Goal: Check status: Check status

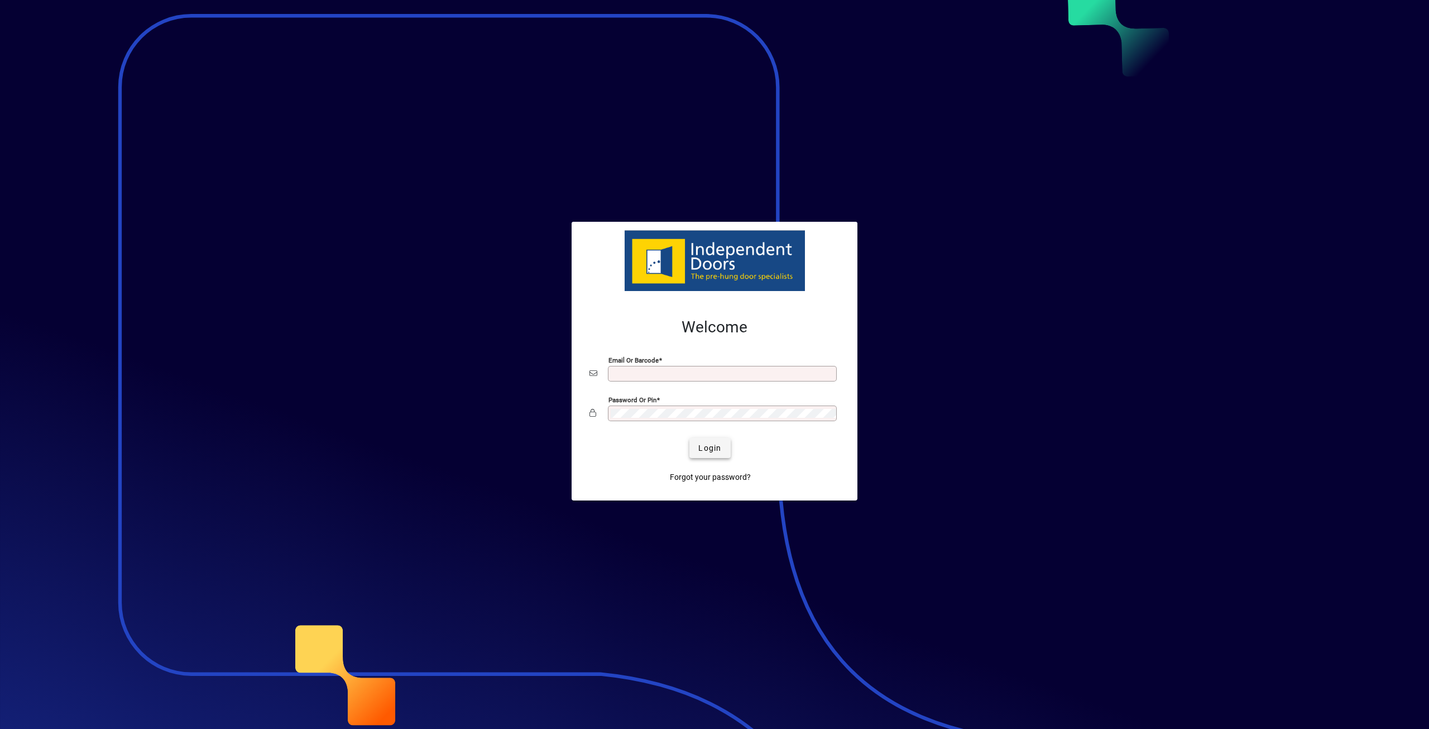
type input "**********"
click at [727, 452] on span "submit" at bounding box center [710, 447] width 41 height 27
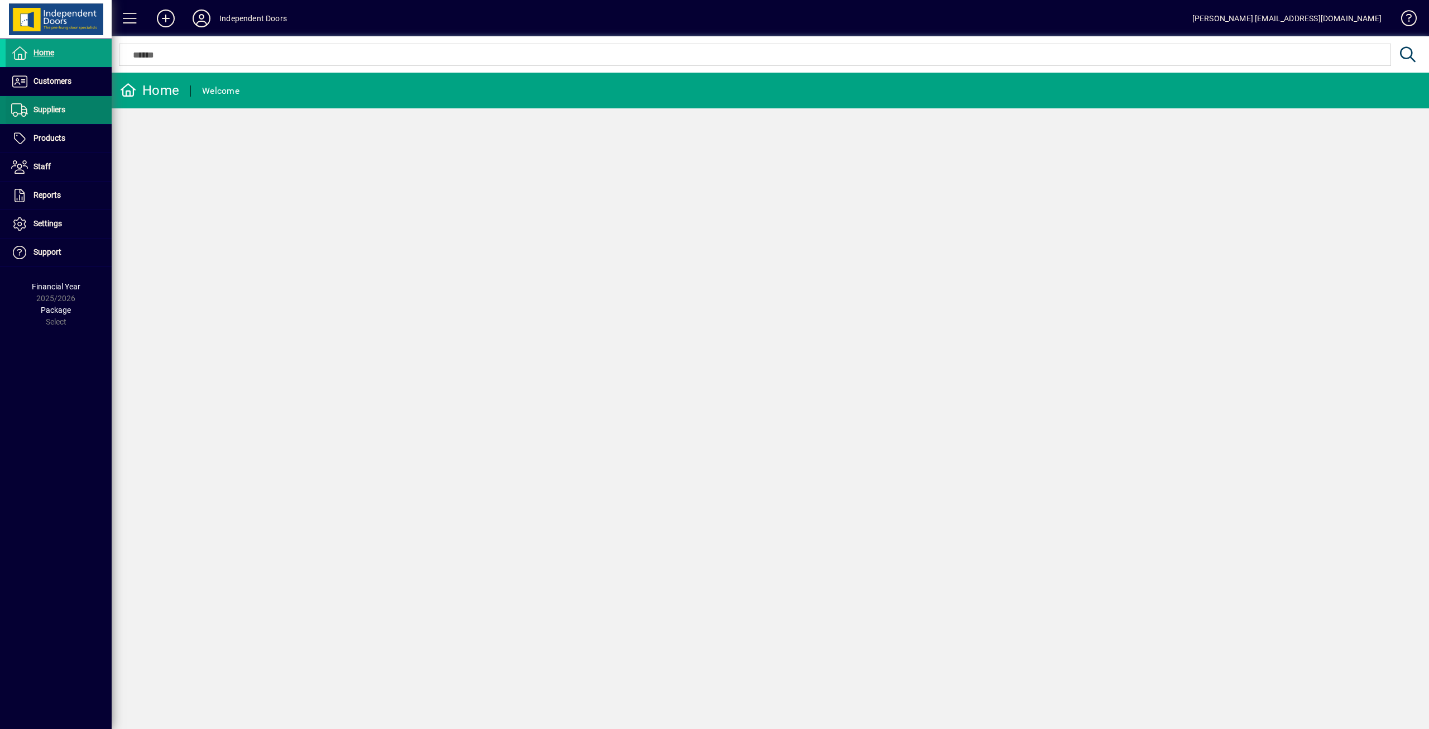
click at [45, 105] on span "Suppliers" at bounding box center [50, 109] width 32 height 9
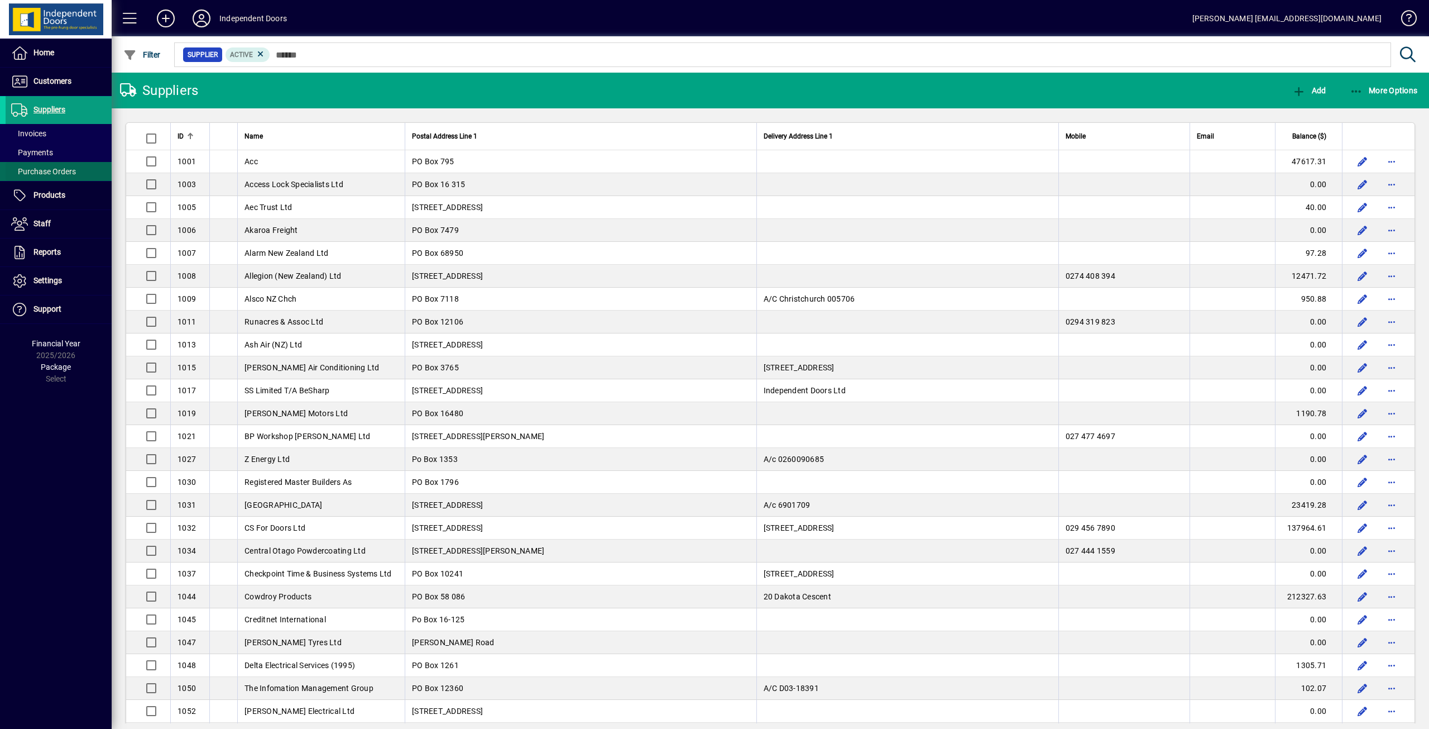
click at [49, 173] on span "Purchase Orders" at bounding box center [43, 171] width 65 height 9
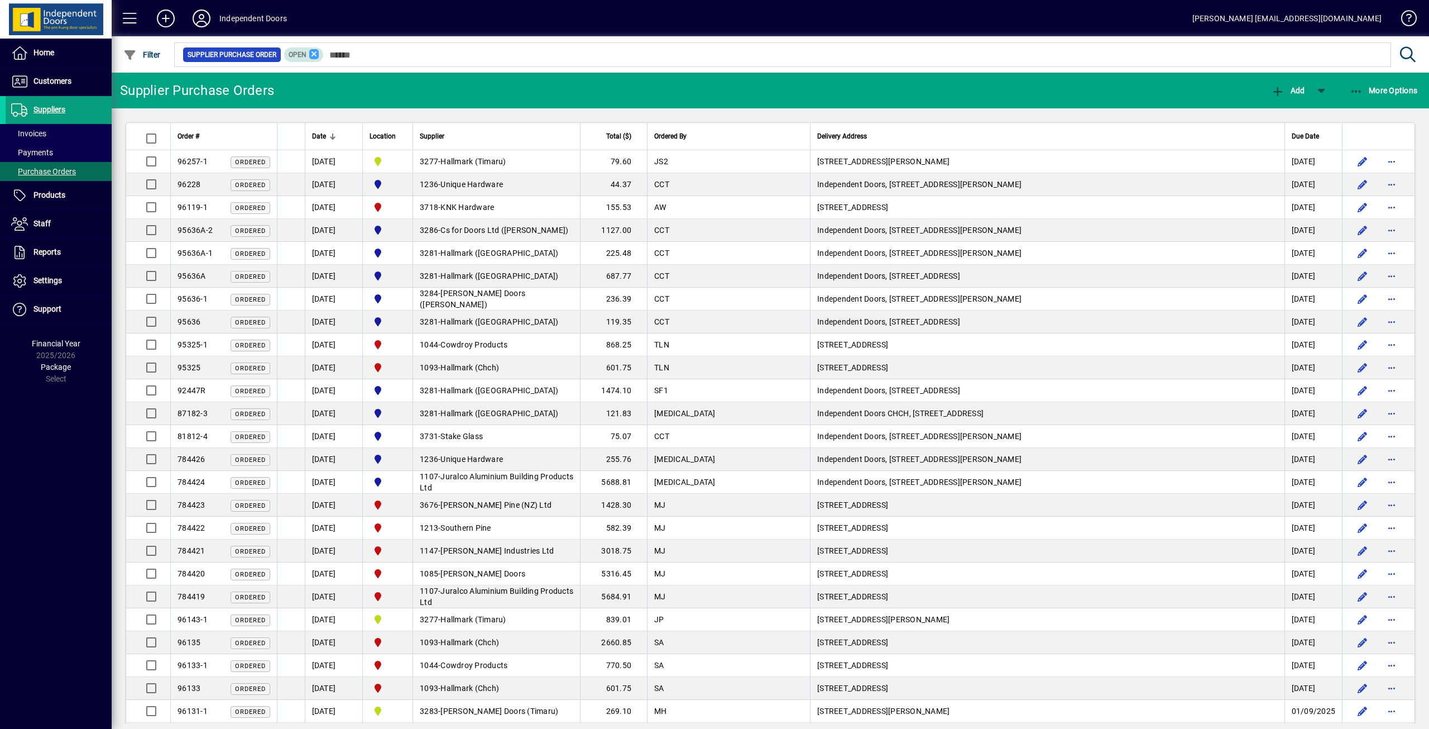
click at [311, 50] on icon at bounding box center [314, 54] width 10 height 10
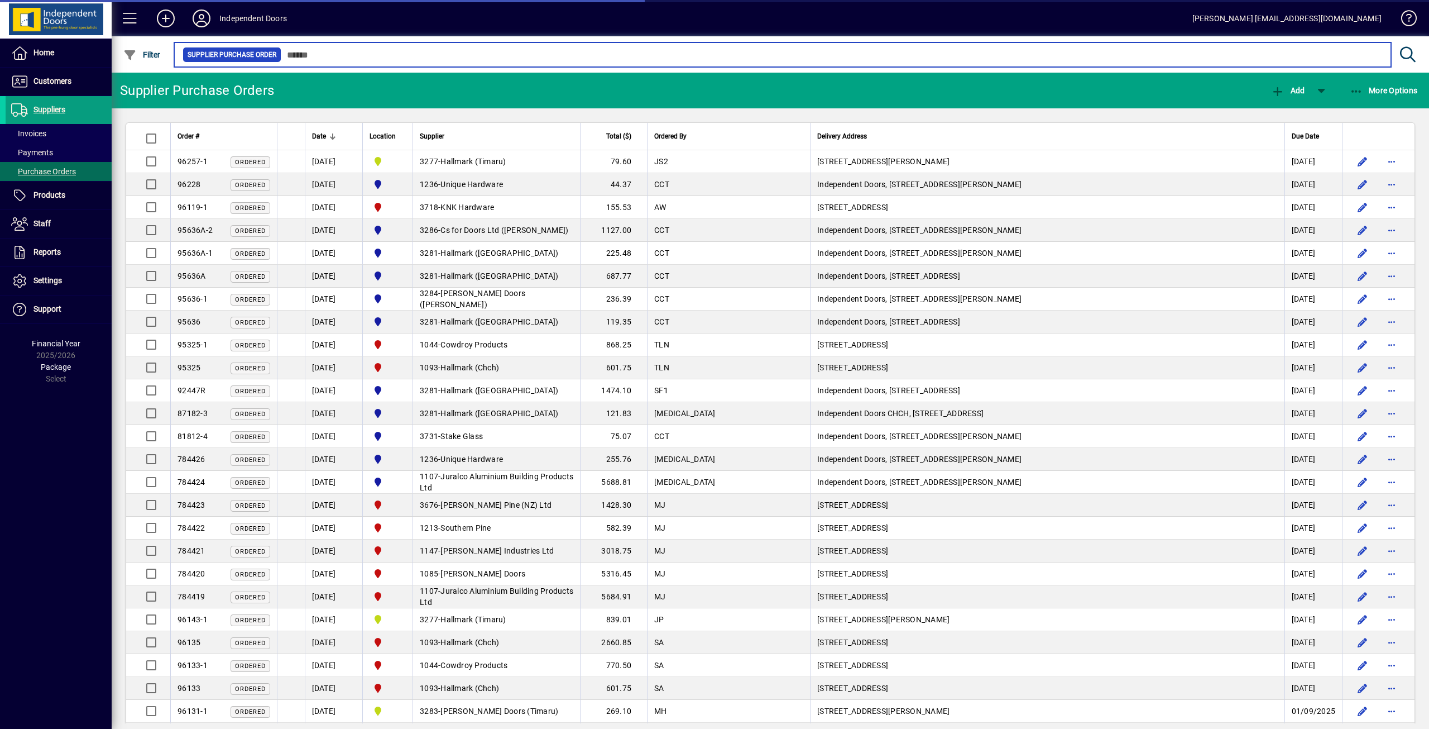
click at [331, 58] on input "text" at bounding box center [831, 55] width 1101 height 16
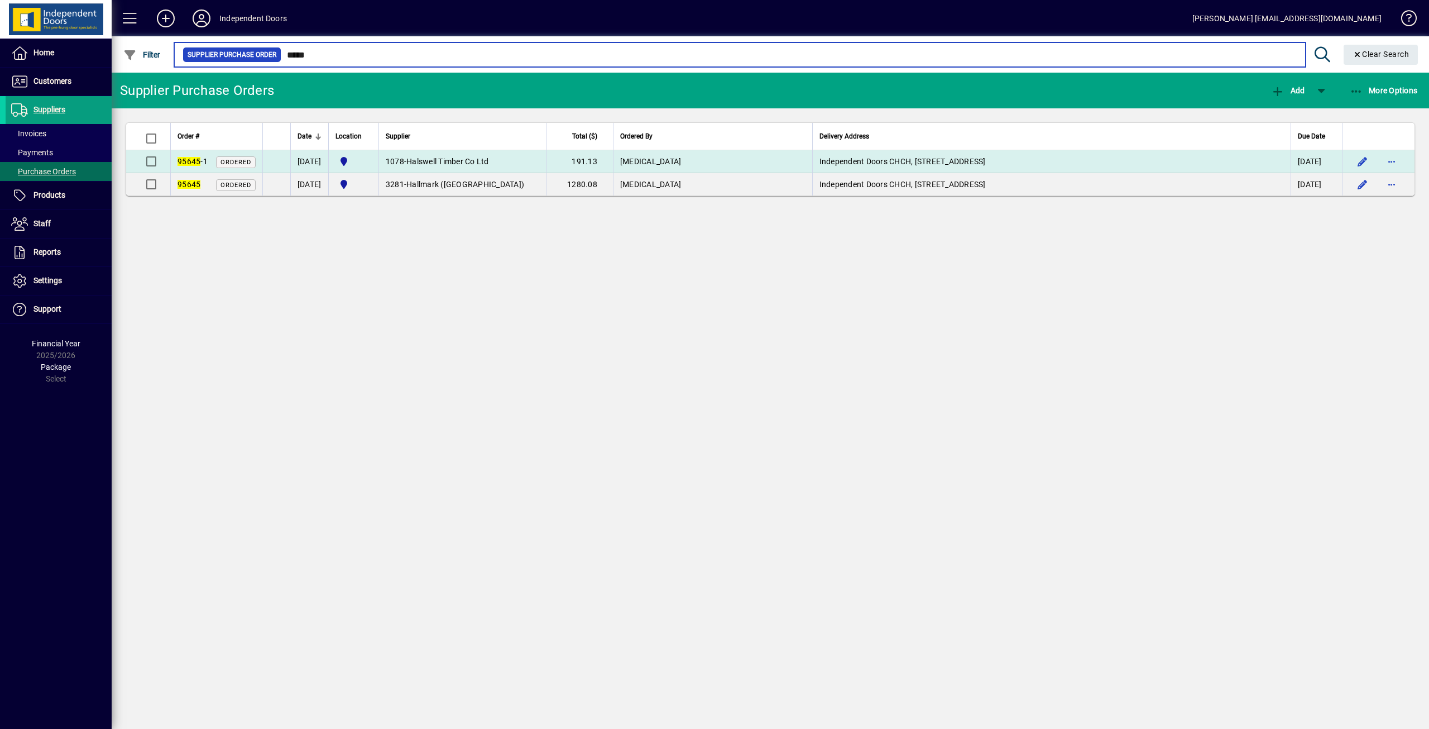
type input "*****"
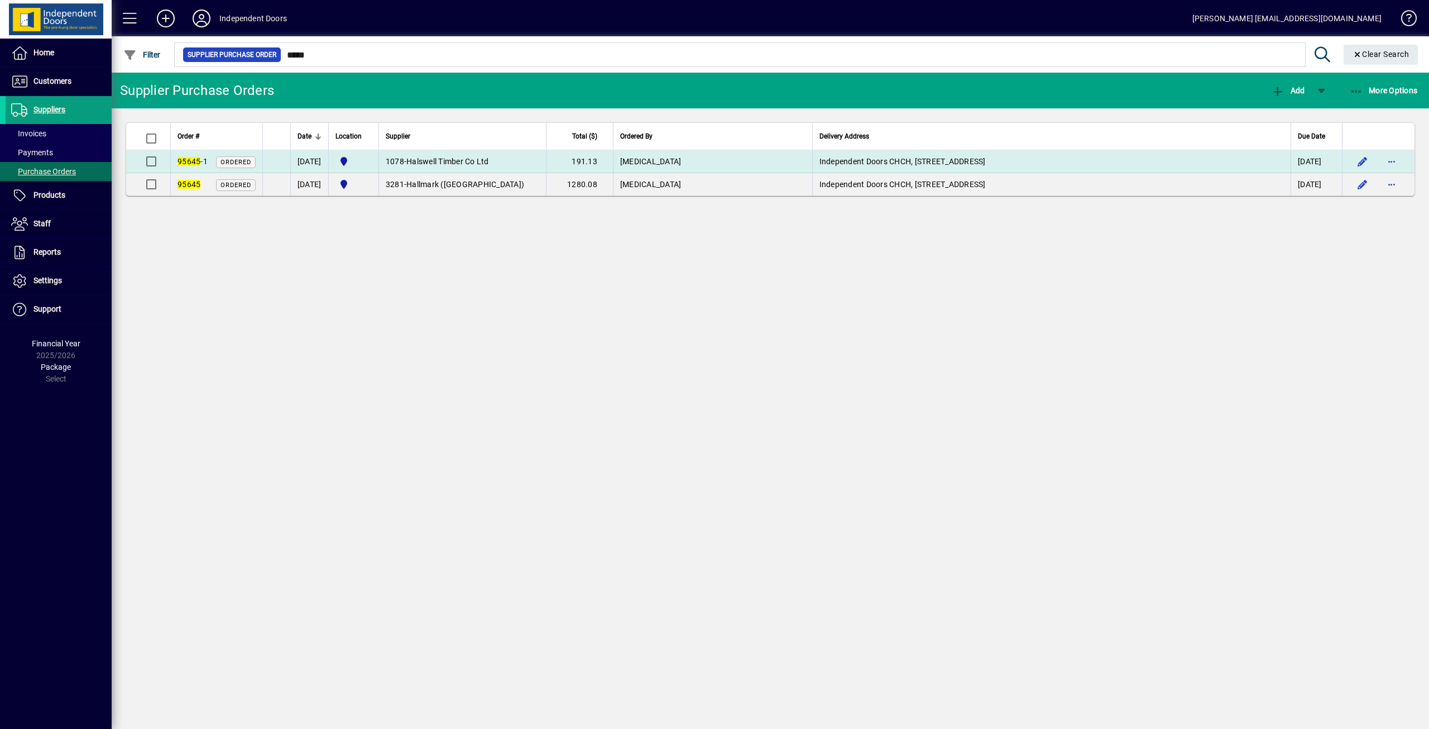
click at [455, 159] on span "Halswell Timber Co Ltd" at bounding box center [448, 161] width 83 height 9
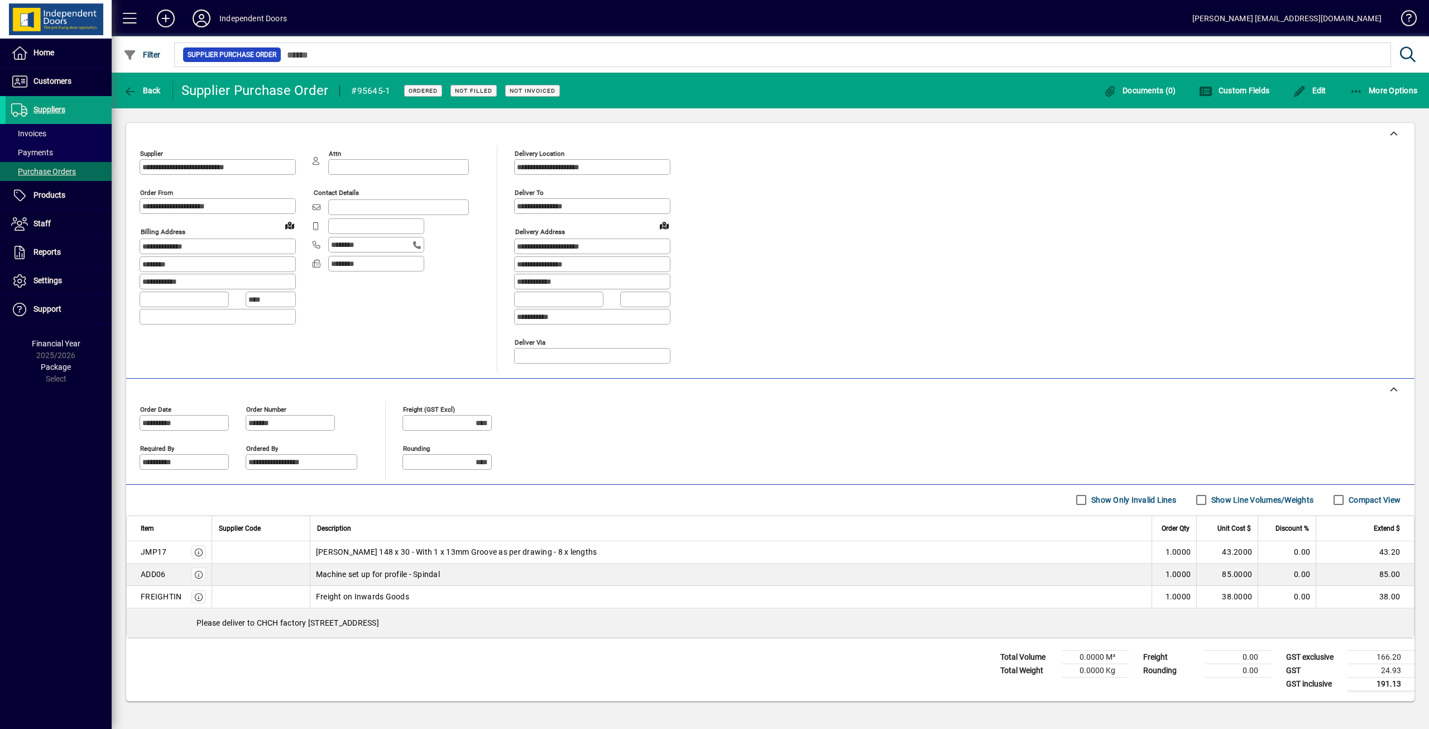
scroll to position [3, 0]
click at [202, 14] on icon at bounding box center [201, 18] width 22 height 18
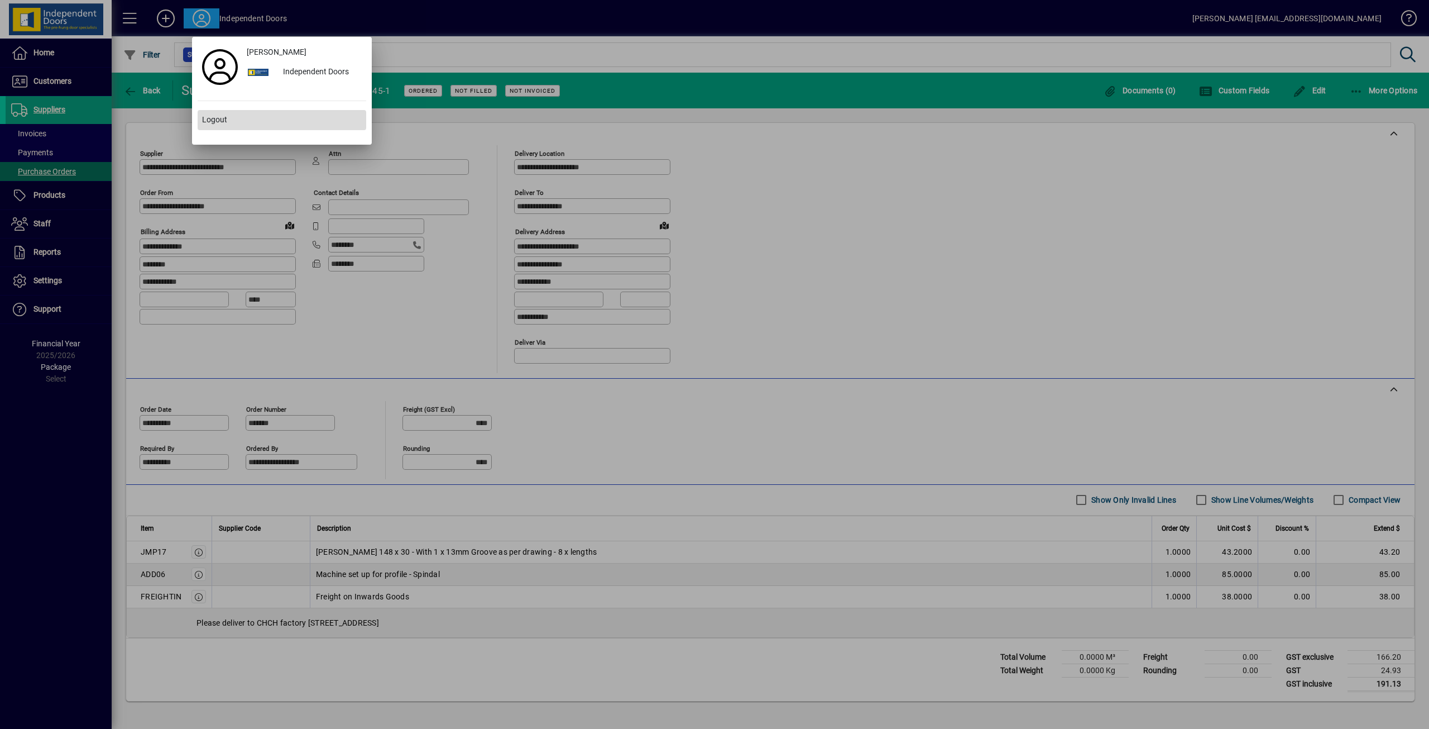
click at [227, 120] on span at bounding box center [282, 120] width 169 height 27
